Goal: Obtain resource: Download file/media

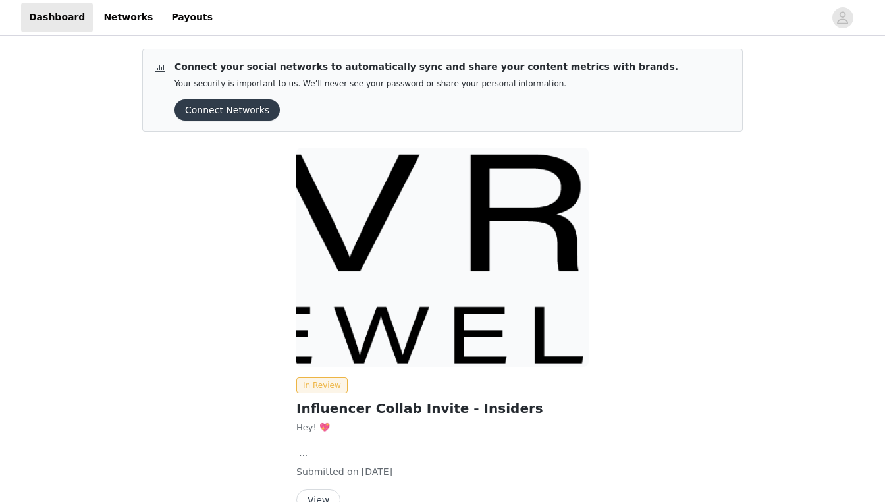
scroll to position [74, 0]
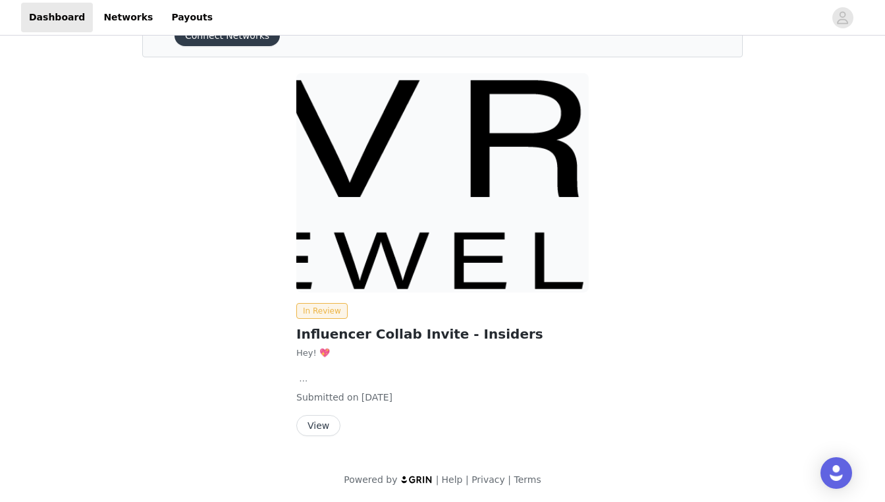
click at [319, 422] on button "View" at bounding box center [318, 425] width 44 height 21
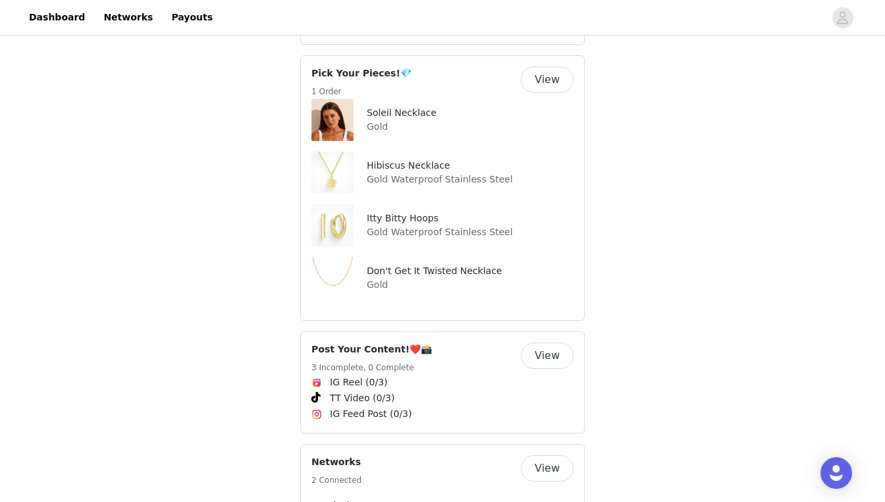
scroll to position [440, 0]
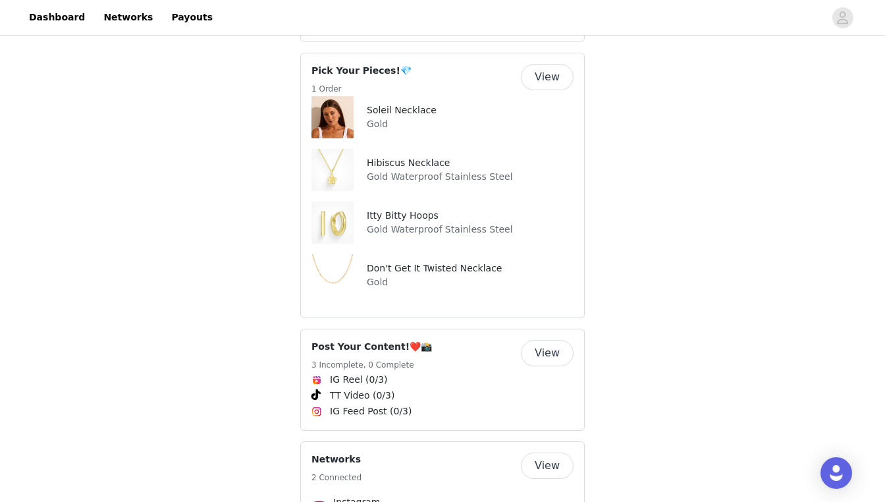
click at [346, 373] on span "IG Reel (0/3)" at bounding box center [359, 380] width 58 height 14
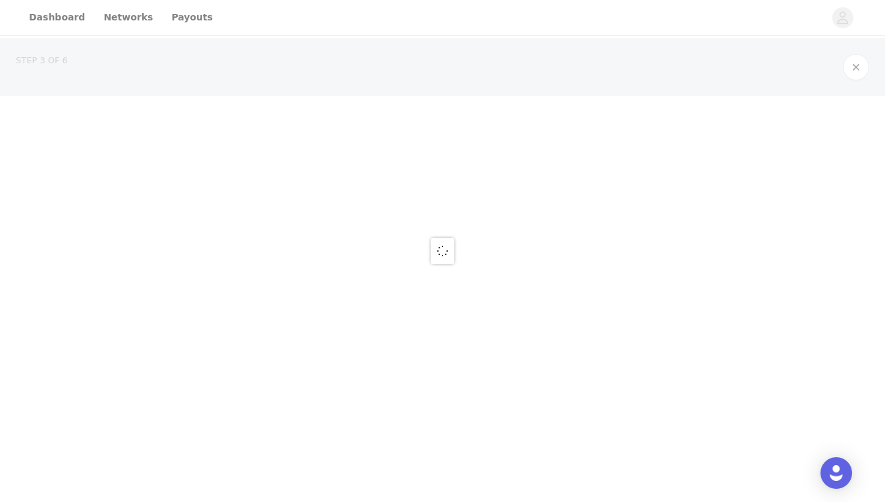
click at [346, 360] on div at bounding box center [442, 251] width 885 height 502
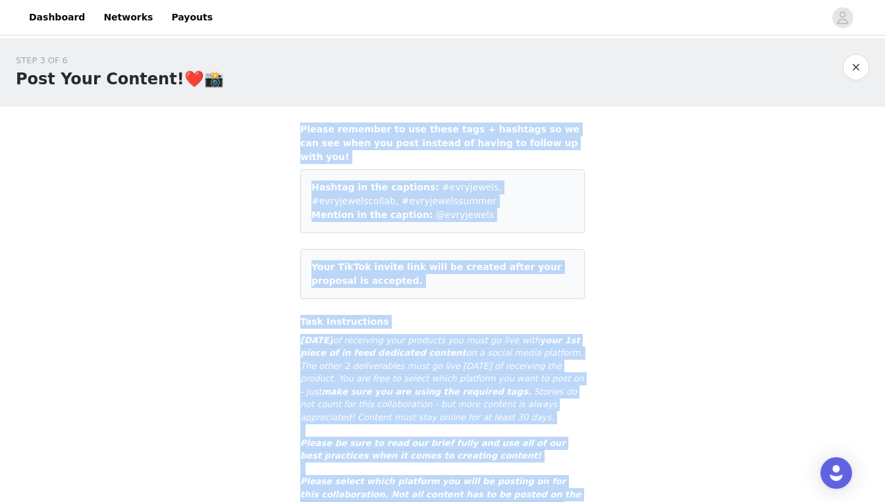
click at [860, 61] on button "button" at bounding box center [856, 67] width 26 height 26
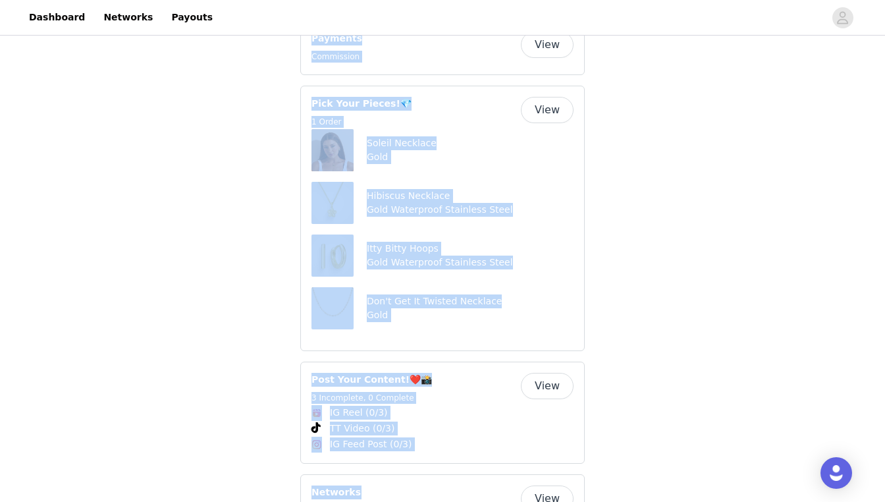
scroll to position [417, 0]
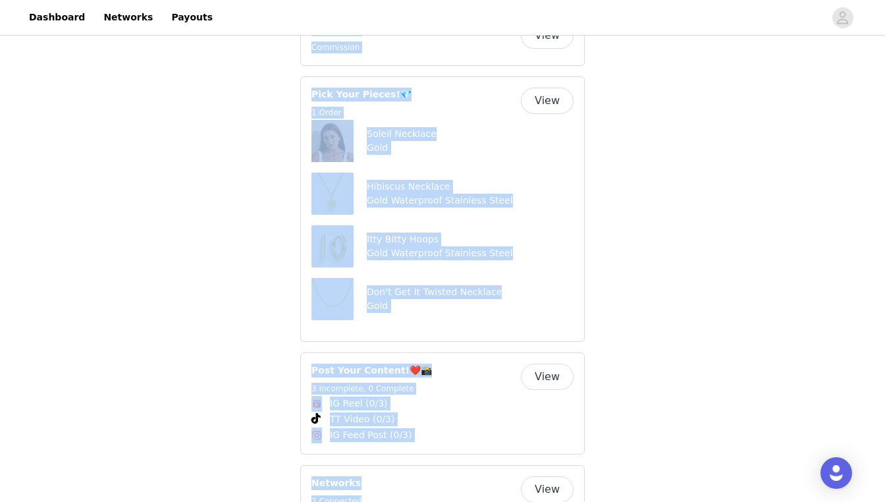
click at [259, 277] on div "Back In Review We are currently reviewing your proposal. If you need to change …" at bounding box center [442, 203] width 885 height 1165
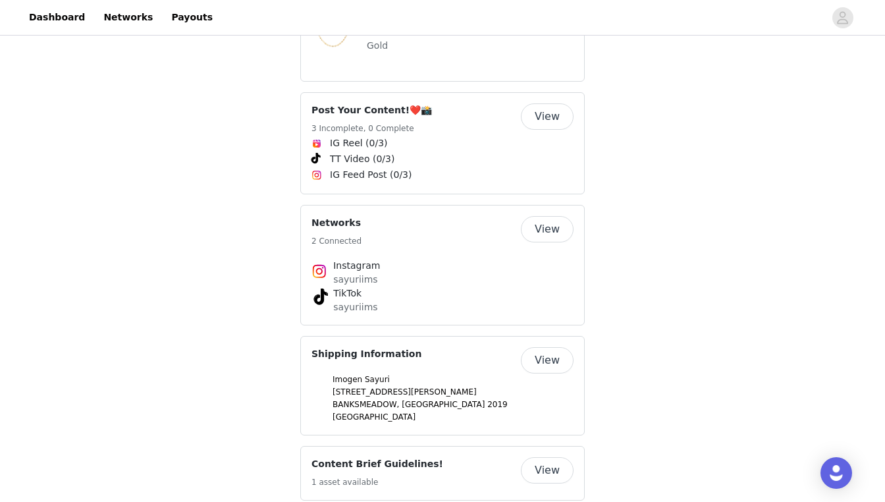
scroll to position [678, 0]
click at [548, 456] on button "View" at bounding box center [547, 469] width 53 height 26
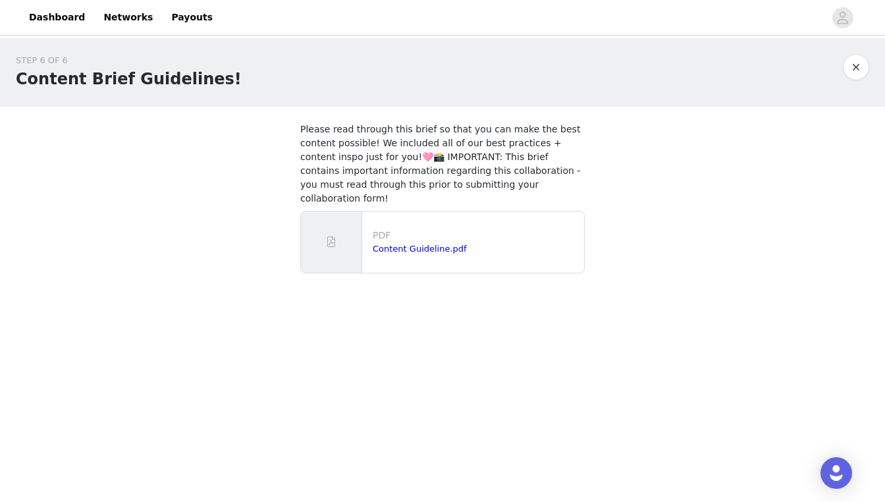
click at [437, 246] on div "PDF Content Guideline.pdf" at bounding box center [475, 242] width 217 height 38
click at [439, 228] on p "PDF" at bounding box center [476, 235] width 206 height 14
click at [442, 244] on div "PDF Content Guideline.pdf" at bounding box center [475, 242] width 217 height 38
click at [427, 244] on link "Content Guideline.pdf" at bounding box center [420, 249] width 94 height 10
